Goal: Task Accomplishment & Management: Use online tool/utility

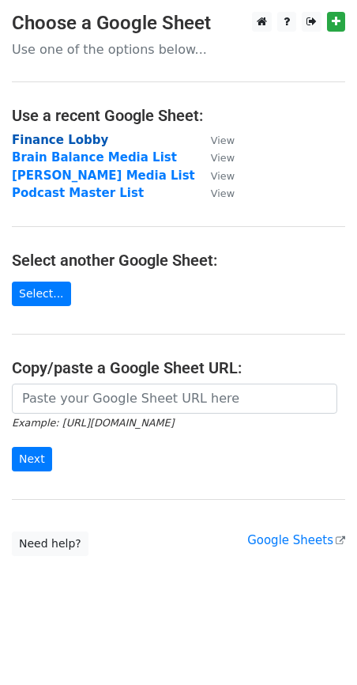
click at [56, 138] on strong "Finance Lobby" at bounding box center [60, 140] width 96 height 14
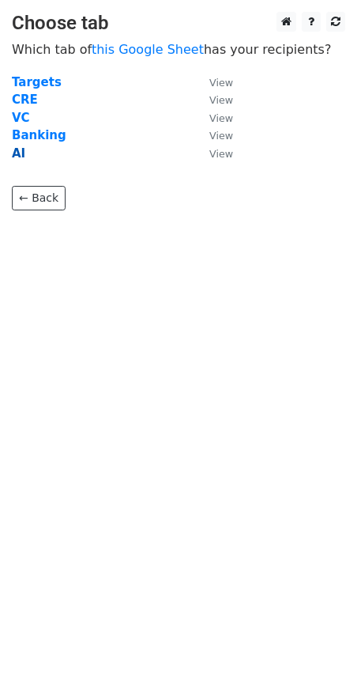
click at [16, 158] on strong "AI" at bounding box center [18, 153] width 13 height 14
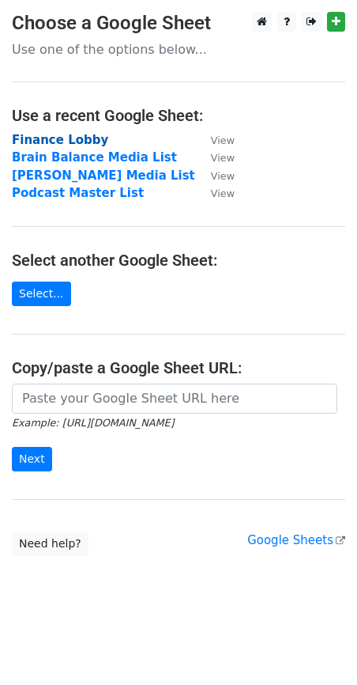
click at [37, 140] on strong "Finance Lobby" at bounding box center [60, 140] width 96 height 14
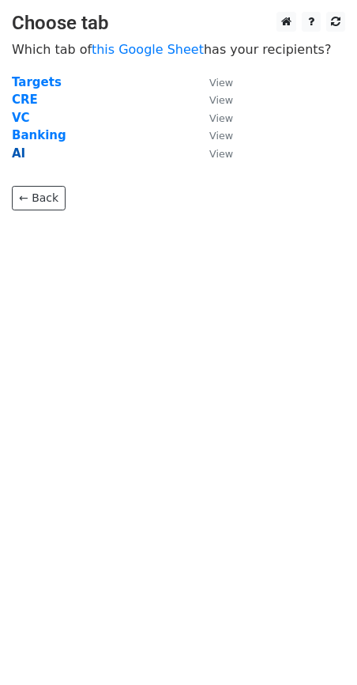
click at [17, 151] on strong "AI" at bounding box center [18, 153] width 13 height 14
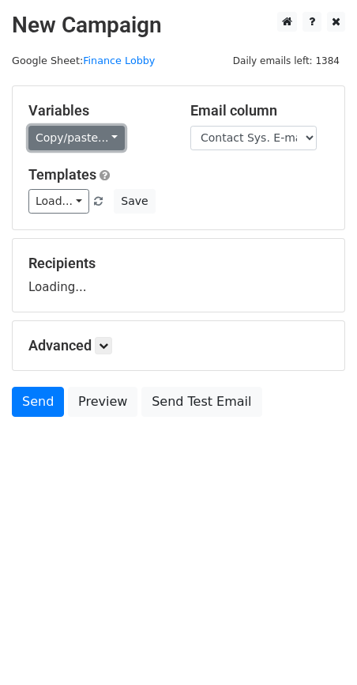
click at [47, 139] on link "Copy/paste..." at bounding box center [76, 138] width 96 height 25
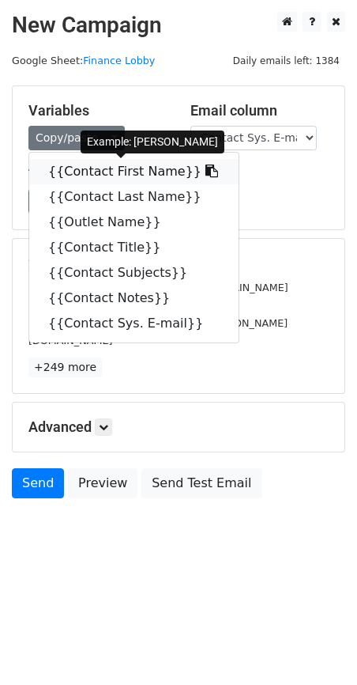
click at [70, 170] on link "{{Contact First Name}}" at bounding box center [134, 171] width 210 height 25
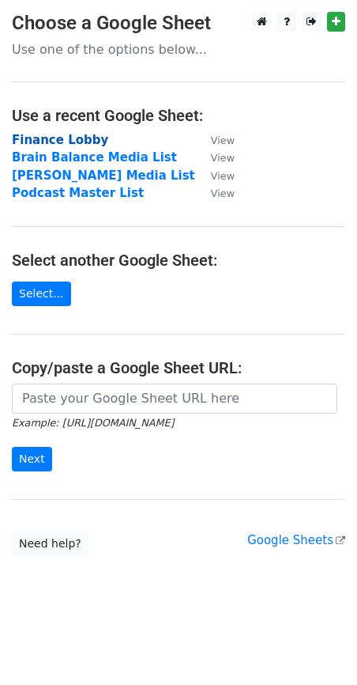
click at [32, 141] on strong "Finance Lobby" at bounding box center [60, 140] width 96 height 14
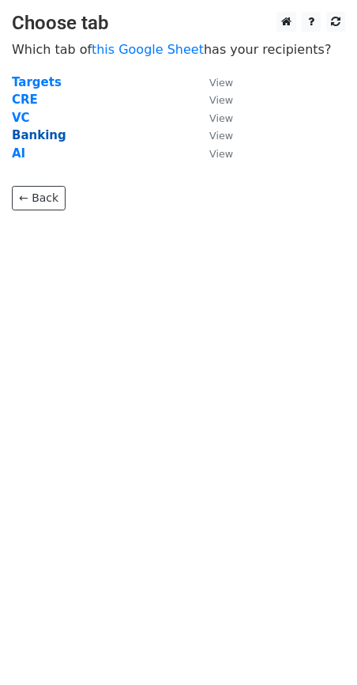
click at [24, 134] on strong "Banking" at bounding box center [39, 135] width 55 height 14
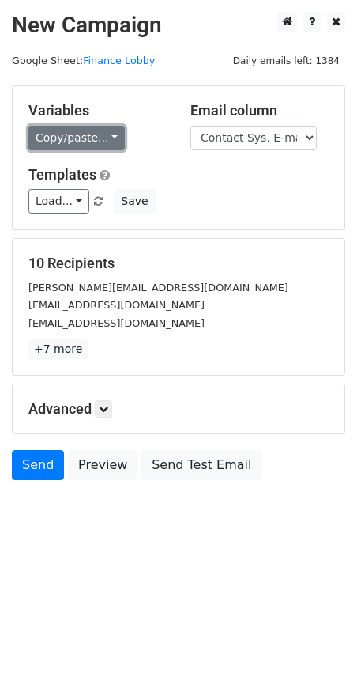
click at [71, 130] on link "Copy/paste..." at bounding box center [76, 138] width 96 height 25
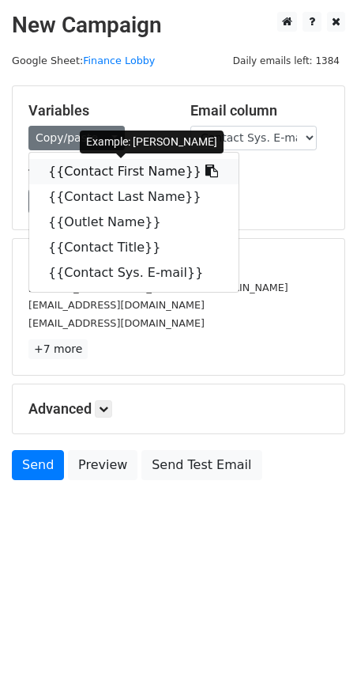
click at [79, 171] on link "{{Contact First Name}}" at bounding box center [134, 171] width 210 height 25
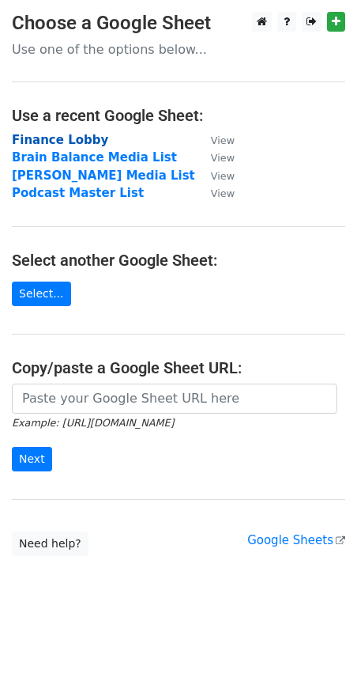
click at [51, 143] on strong "Finance Lobby" at bounding box center [60, 140] width 96 height 14
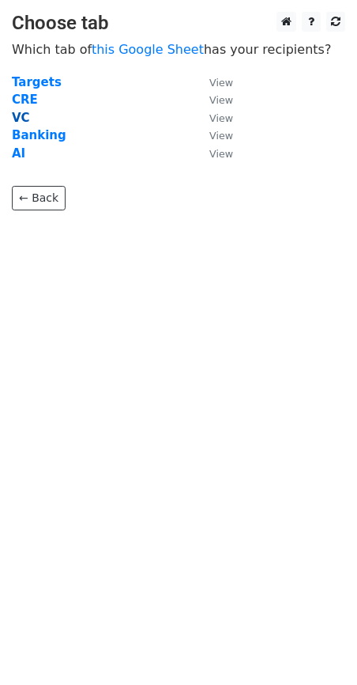
click at [22, 118] on strong "VC" at bounding box center [21, 118] width 18 height 14
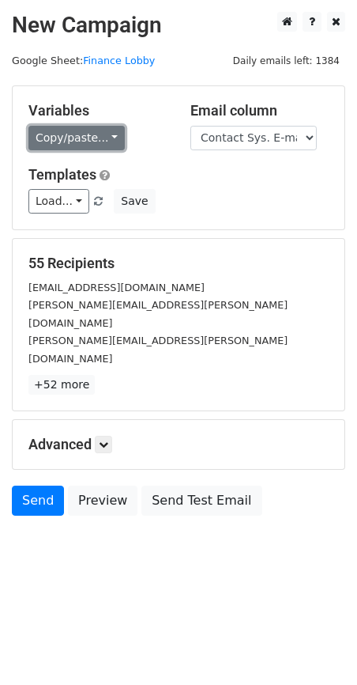
click at [56, 134] on link "Copy/paste..." at bounding box center [76, 138] width 96 height 25
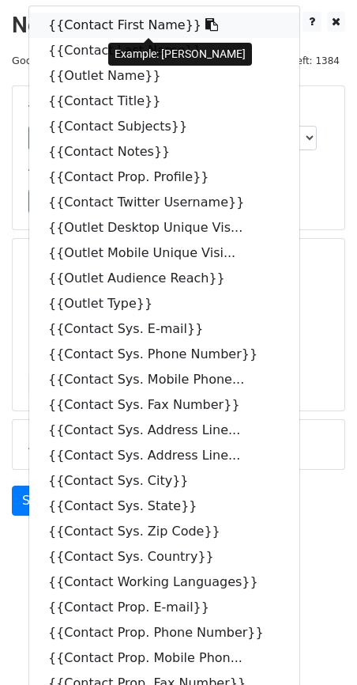
click at [85, 21] on link "{{Contact First Name}}" at bounding box center [164, 25] width 270 height 25
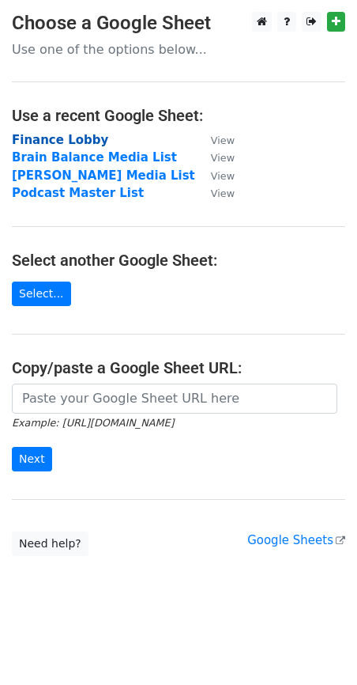
click at [83, 146] on strong "Finance Lobby" at bounding box center [60, 140] width 96 height 14
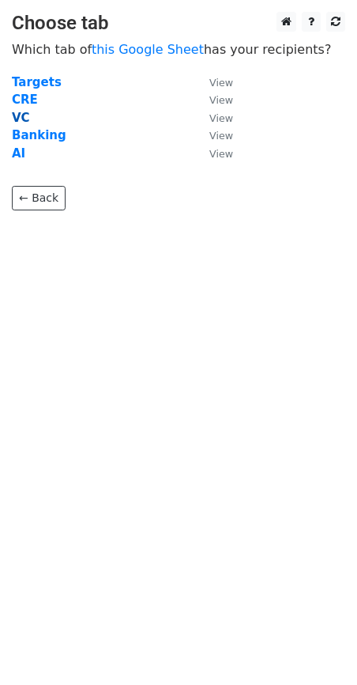
click at [22, 121] on strong "VC" at bounding box center [21, 118] width 18 height 14
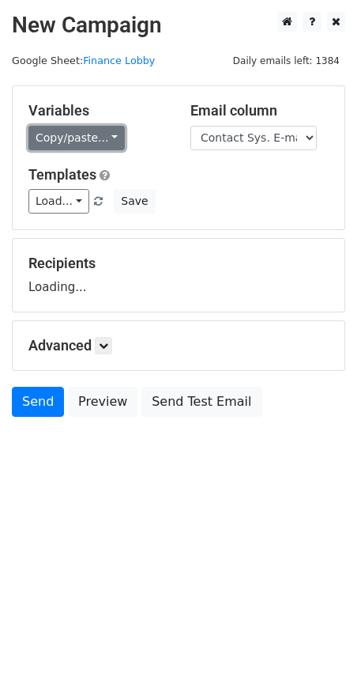
click at [59, 138] on link "Copy/paste..." at bounding box center [76, 138] width 96 height 25
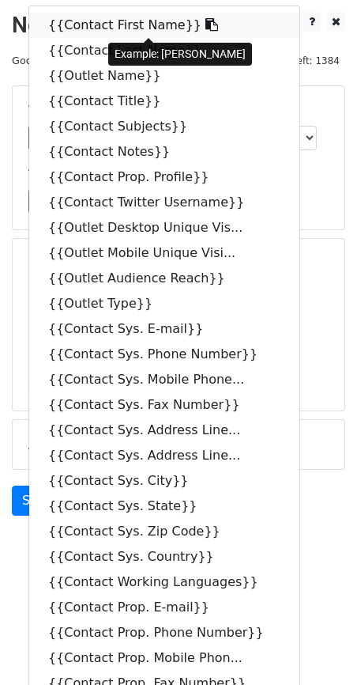
click at [66, 26] on link "{{Contact First Name}}" at bounding box center [164, 25] width 270 height 25
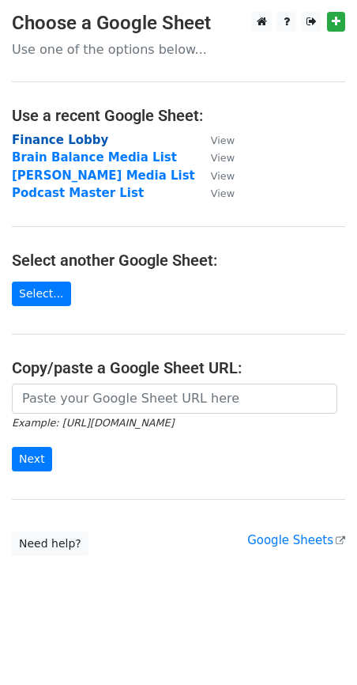
click at [37, 137] on strong "Finance Lobby" at bounding box center [60, 140] width 96 height 14
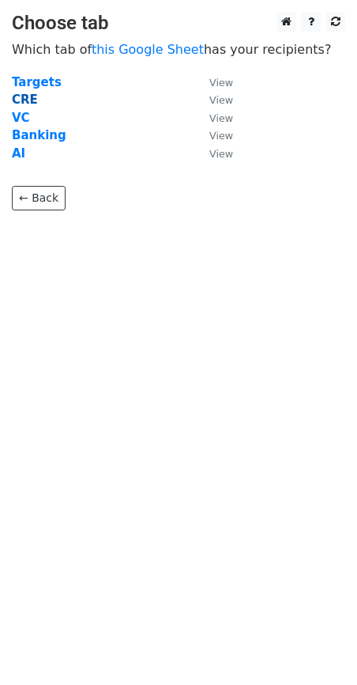
click at [21, 103] on strong "CRE" at bounding box center [25, 100] width 26 height 14
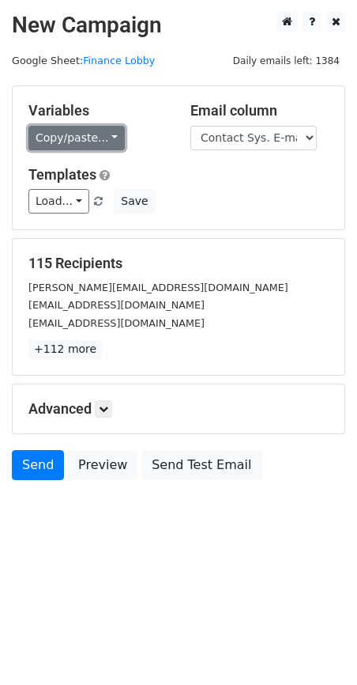
click at [68, 140] on link "Copy/paste..." at bounding box center [76, 138] width 96 height 25
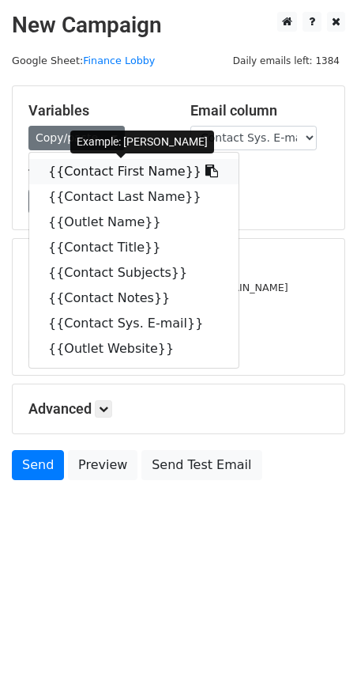
click at [85, 170] on link "{{Contact First Name}}" at bounding box center [134, 171] width 210 height 25
